Goal: Information Seeking & Learning: Understand process/instructions

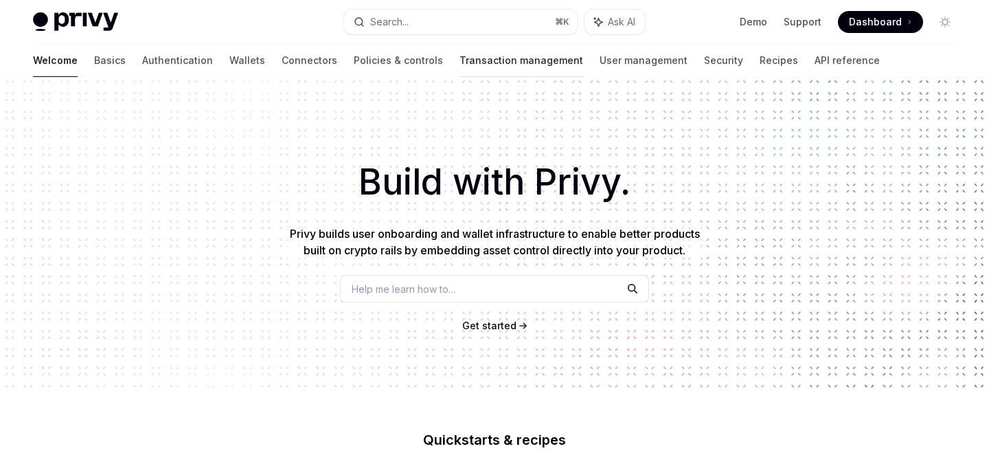
click at [459, 60] on link "Transaction management" at bounding box center [521, 60] width 124 height 33
type textarea "*"
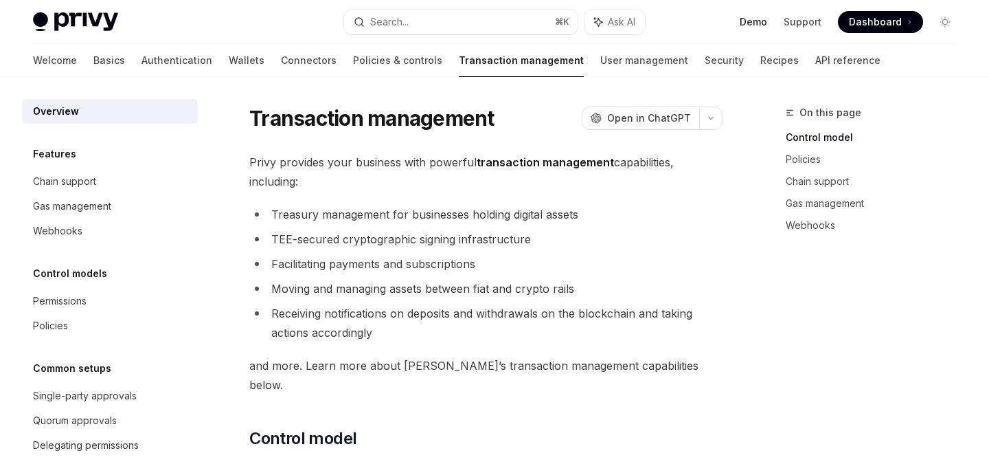
click at [759, 21] on link "Demo" at bounding box center [753, 22] width 27 height 14
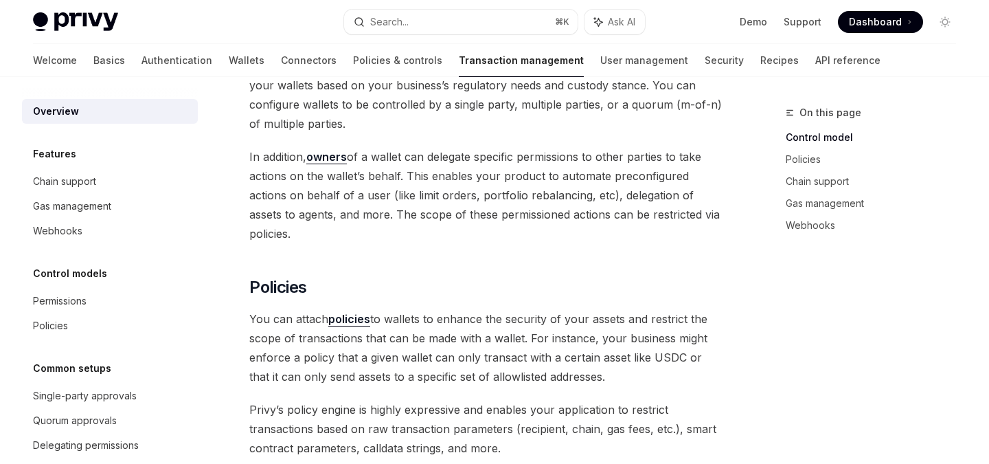
scroll to position [443, 0]
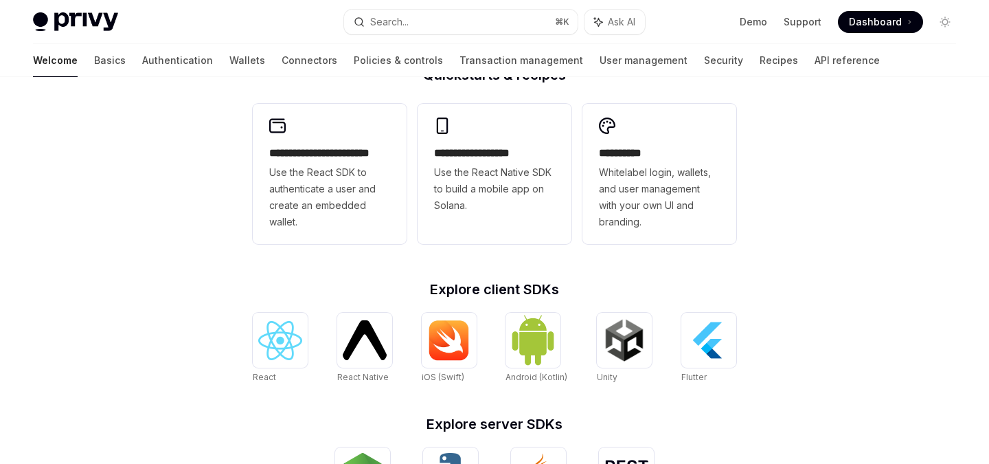
scroll to position [363, 0]
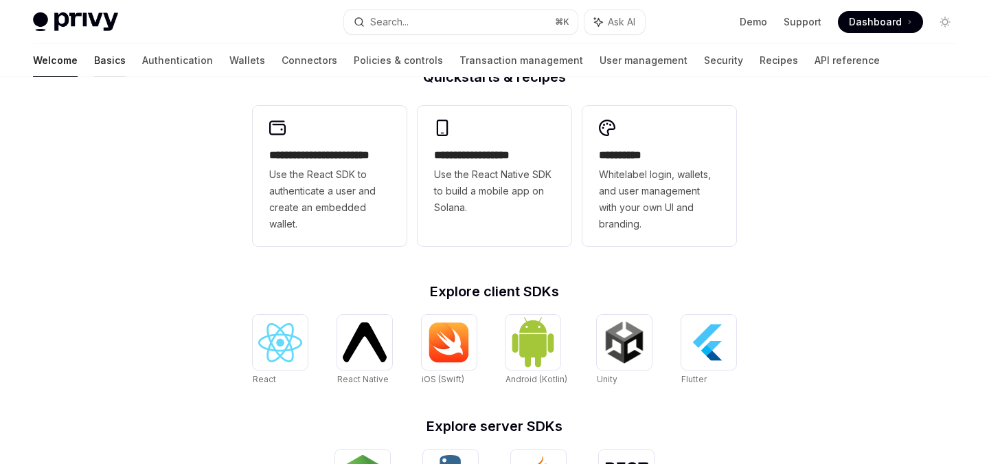
click at [94, 60] on link "Basics" at bounding box center [110, 60] width 32 height 33
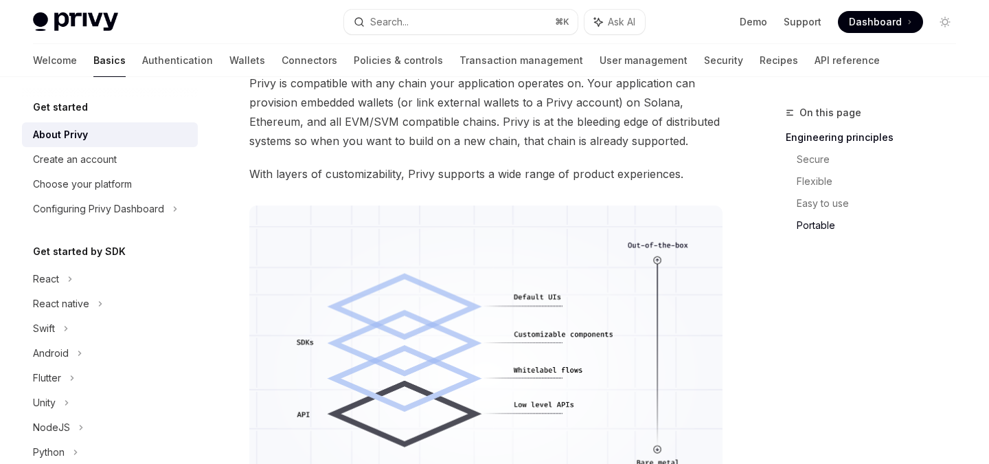
scroll to position [1336, 0]
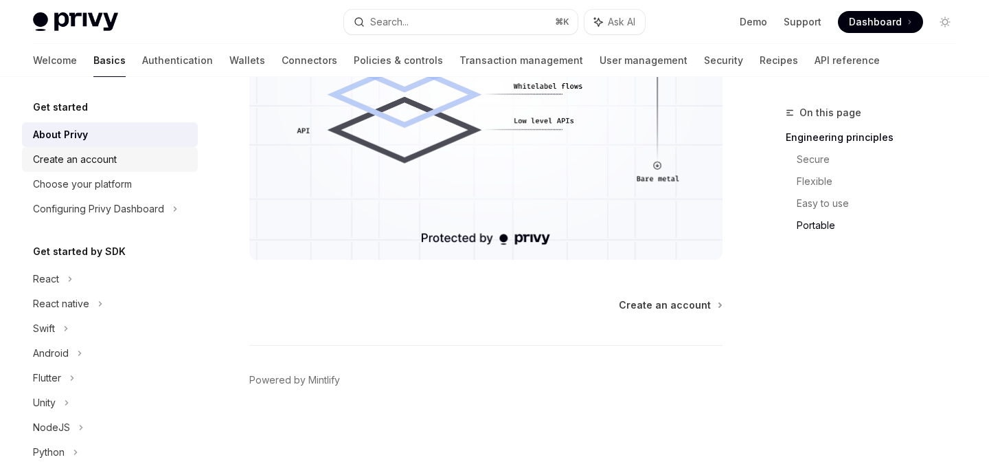
click at [104, 149] on link "Create an account" at bounding box center [110, 159] width 176 height 25
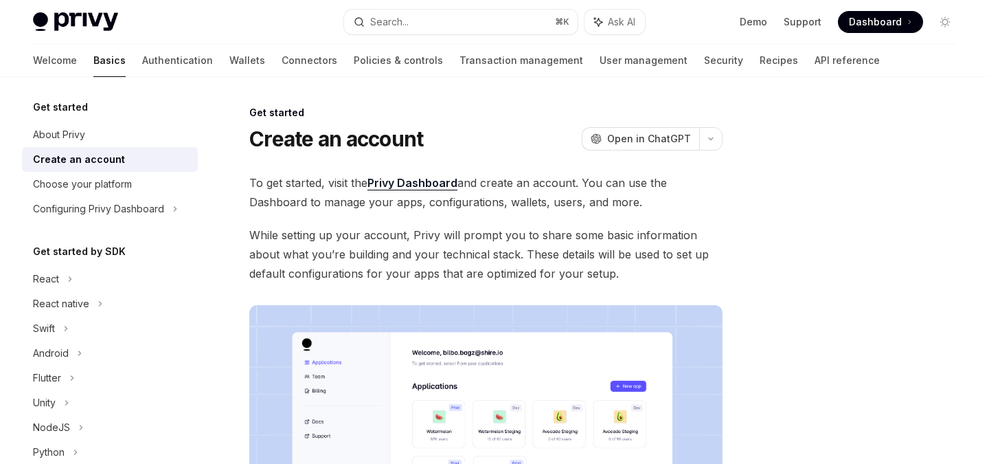
scroll to position [3, 0]
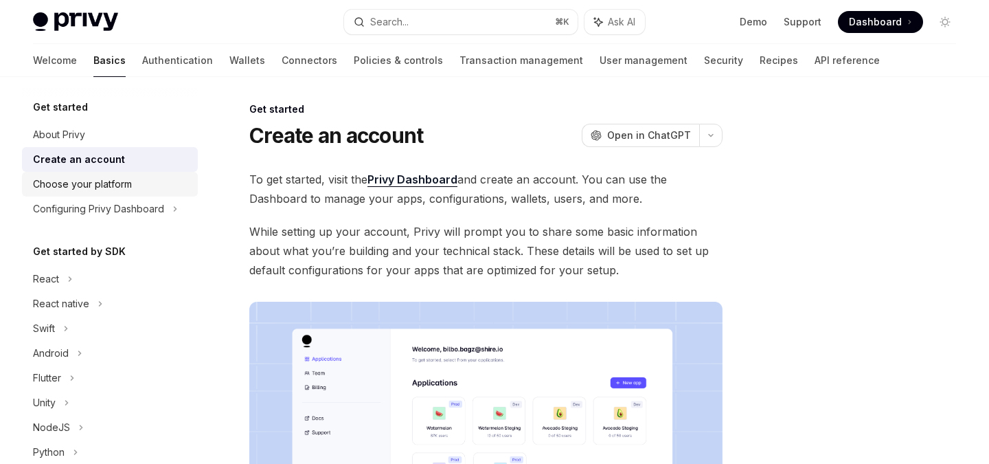
click at [103, 190] on div "Choose your platform" at bounding box center [82, 184] width 99 height 16
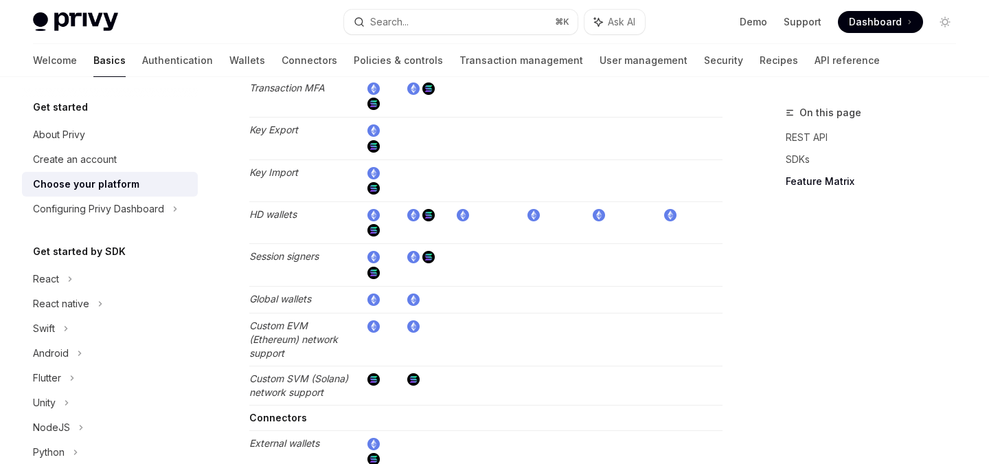
scroll to position [2147, 0]
click at [372, 299] on img at bounding box center [373, 298] width 12 height 12
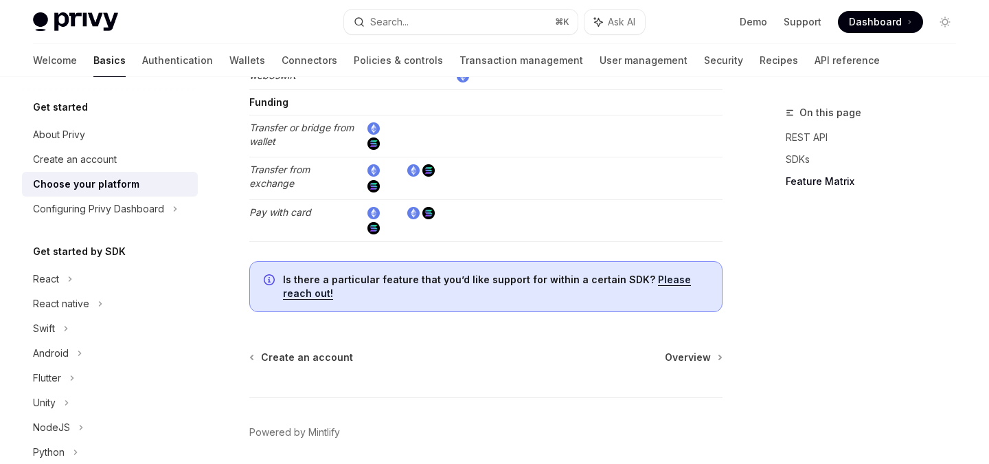
scroll to position [2661, 0]
click at [139, 202] on div "Configuring Privy Dashboard" at bounding box center [98, 209] width 131 height 16
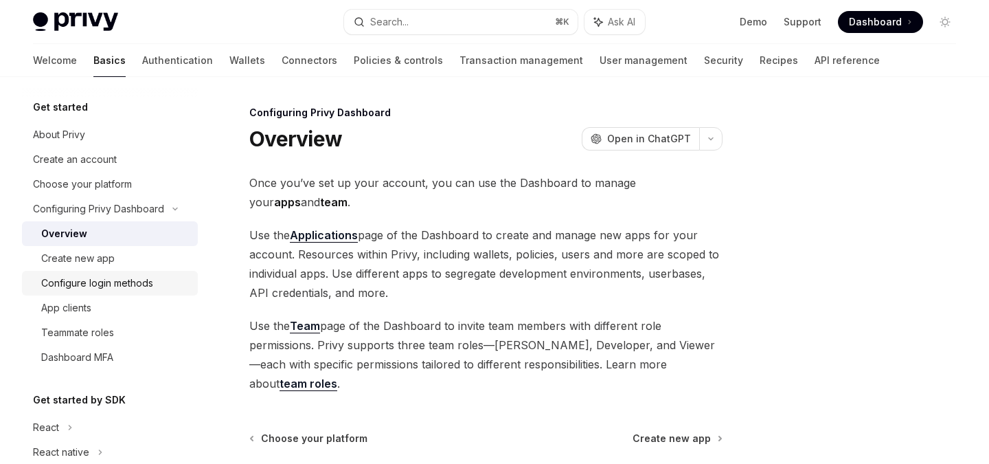
click at [89, 280] on div "Configure login methods" at bounding box center [97, 283] width 112 height 16
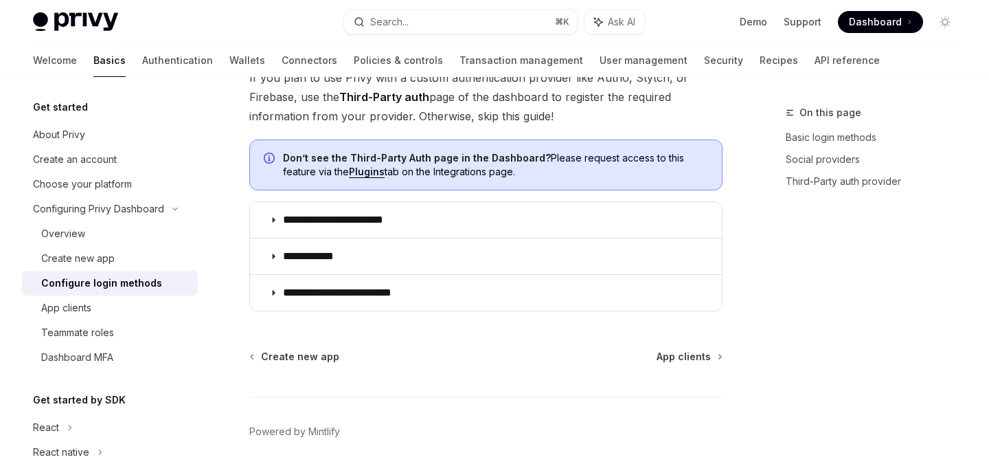
scroll to position [800, 0]
click at [107, 257] on div "Create new app" at bounding box center [77, 258] width 73 height 16
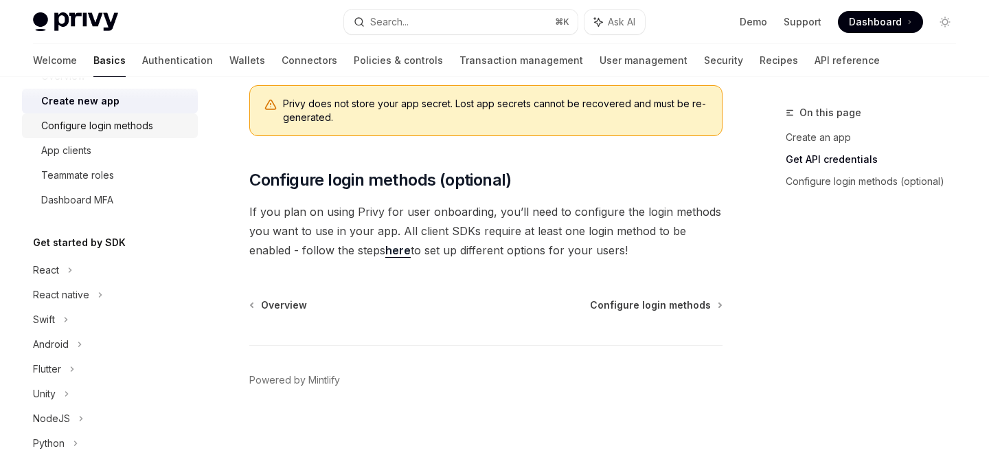
scroll to position [157, 0]
click at [69, 271] on icon at bounding box center [69, 270] width 5 height 16
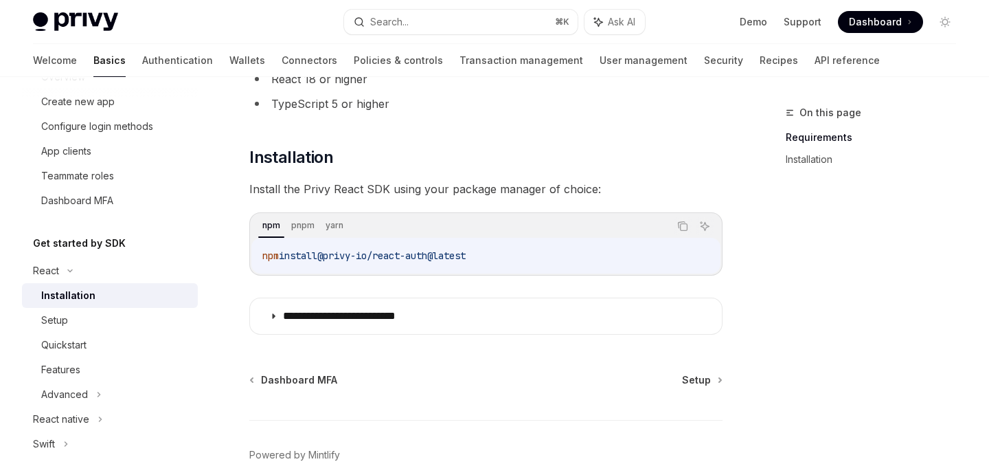
scroll to position [121, 0]
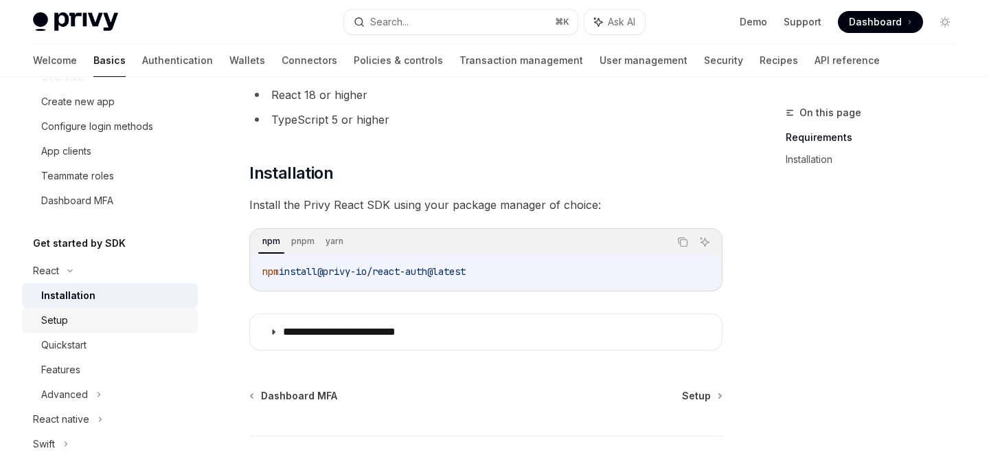
click at [82, 321] on div "Setup" at bounding box center [115, 320] width 148 height 16
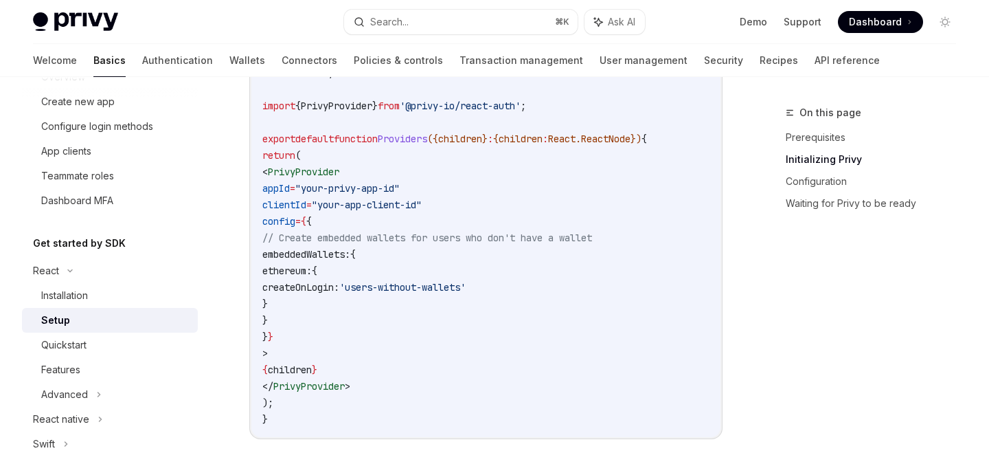
scroll to position [547, 0]
click at [93, 341] on div "Quickstart" at bounding box center [115, 344] width 148 height 16
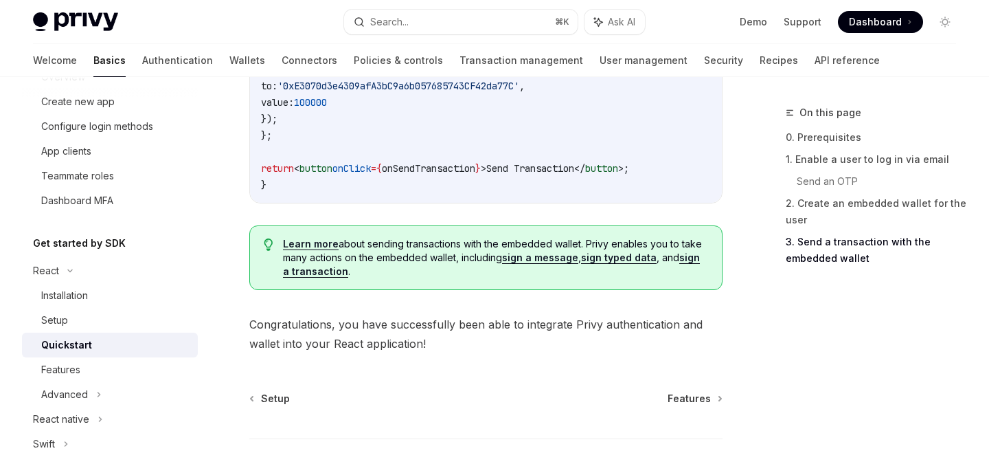
scroll to position [1436, 0]
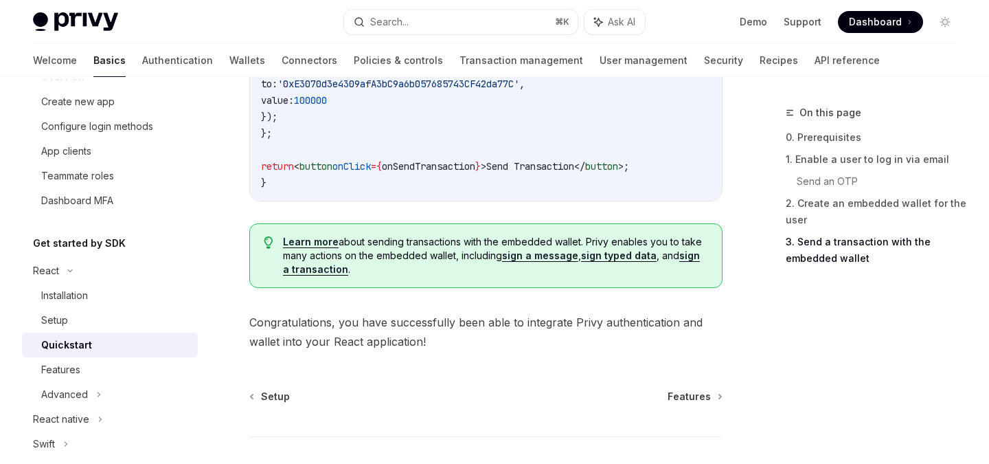
click at [694, 263] on link "sign a transaction" at bounding box center [491, 262] width 417 height 26
type textarea "*"
